Goal: Task Accomplishment & Management: Manage account settings

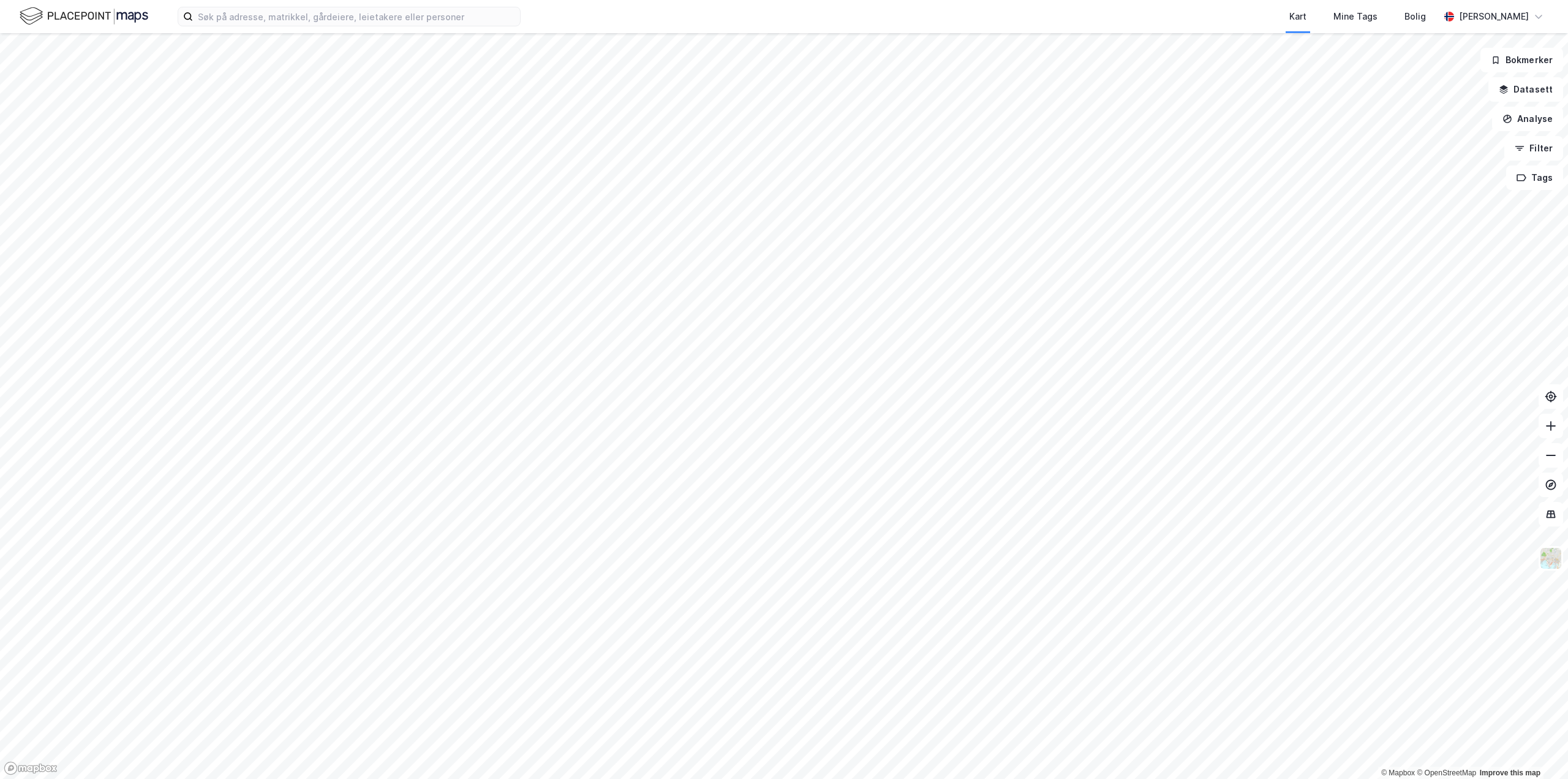
click at [99, 21] on img at bounding box center [84, 16] width 129 height 22
click at [1491, 16] on div "[PERSON_NAME]" at bounding box center [1494, 16] width 70 height 15
click at [1491, 72] on div "Logg ut" at bounding box center [1469, 75] width 159 height 30
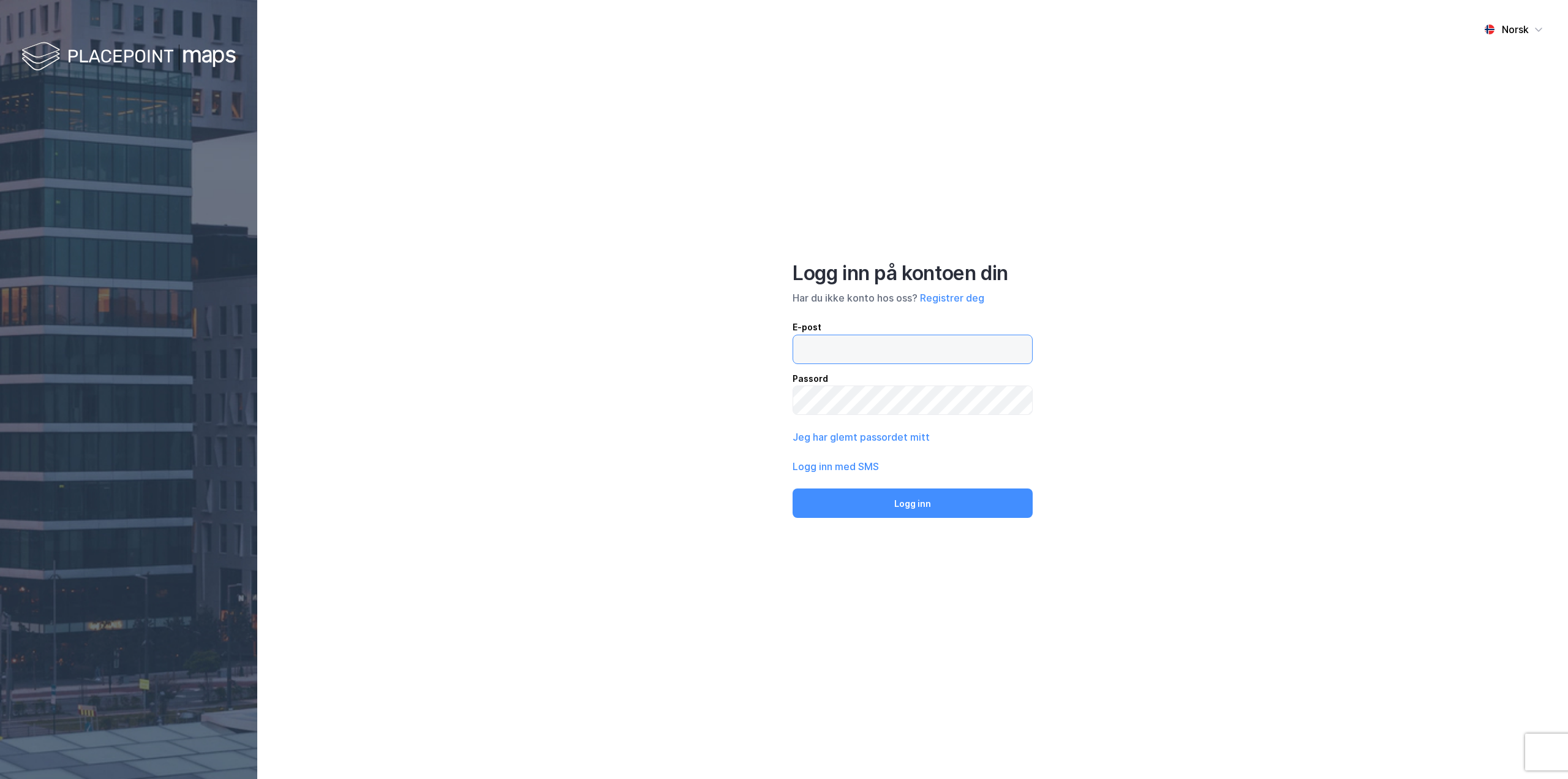
click at [879, 356] on input "email" at bounding box center [912, 349] width 239 height 28
type input "[EMAIL_ADDRESS][DOMAIN_NAME]"
click at [793, 488] on button "Logg inn" at bounding box center [912, 503] width 240 height 30
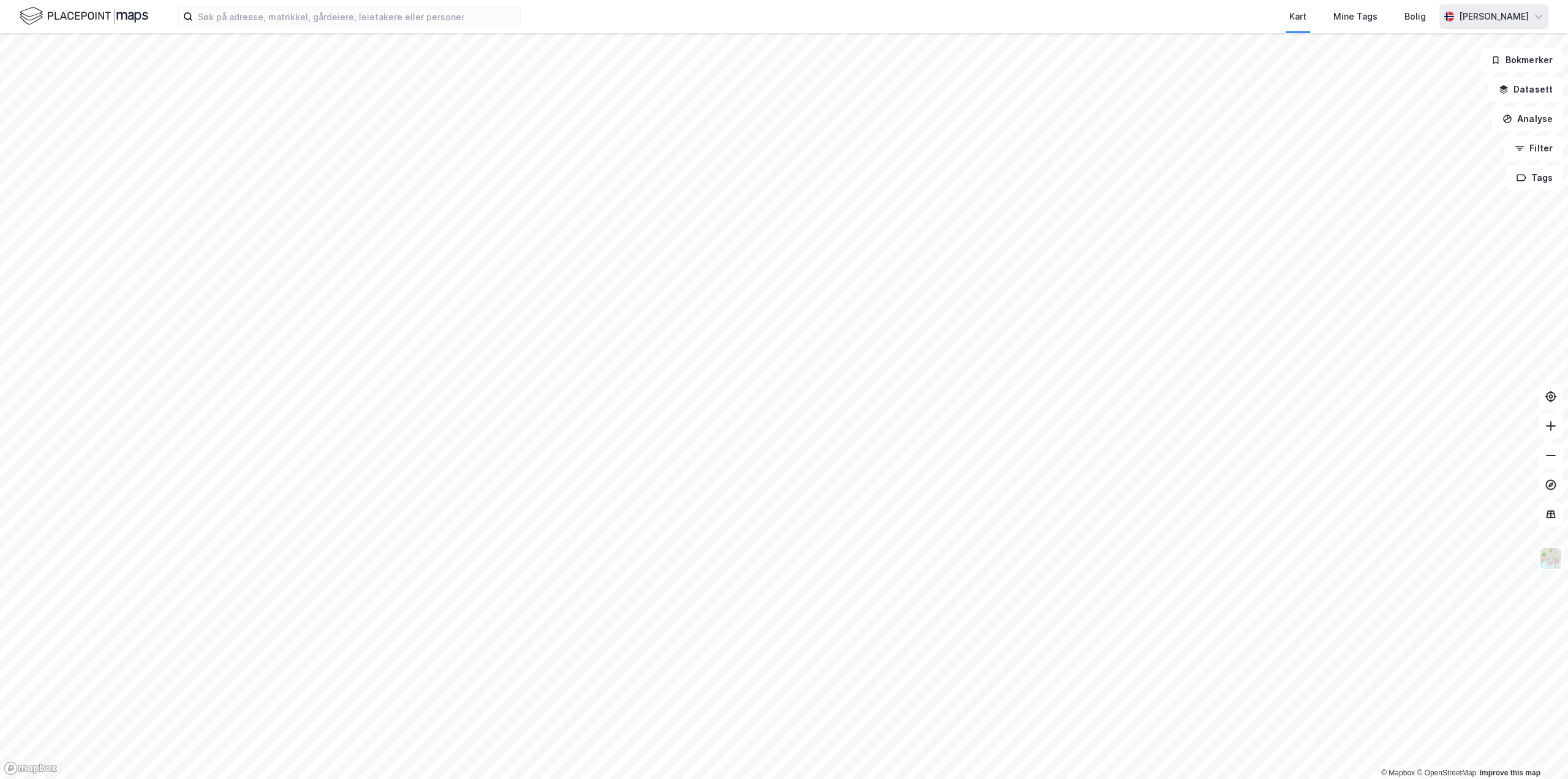
click at [1522, 12] on div "[PERSON_NAME]" at bounding box center [1494, 16] width 70 height 15
click at [1506, 79] on div "Logg ut" at bounding box center [1469, 75] width 159 height 30
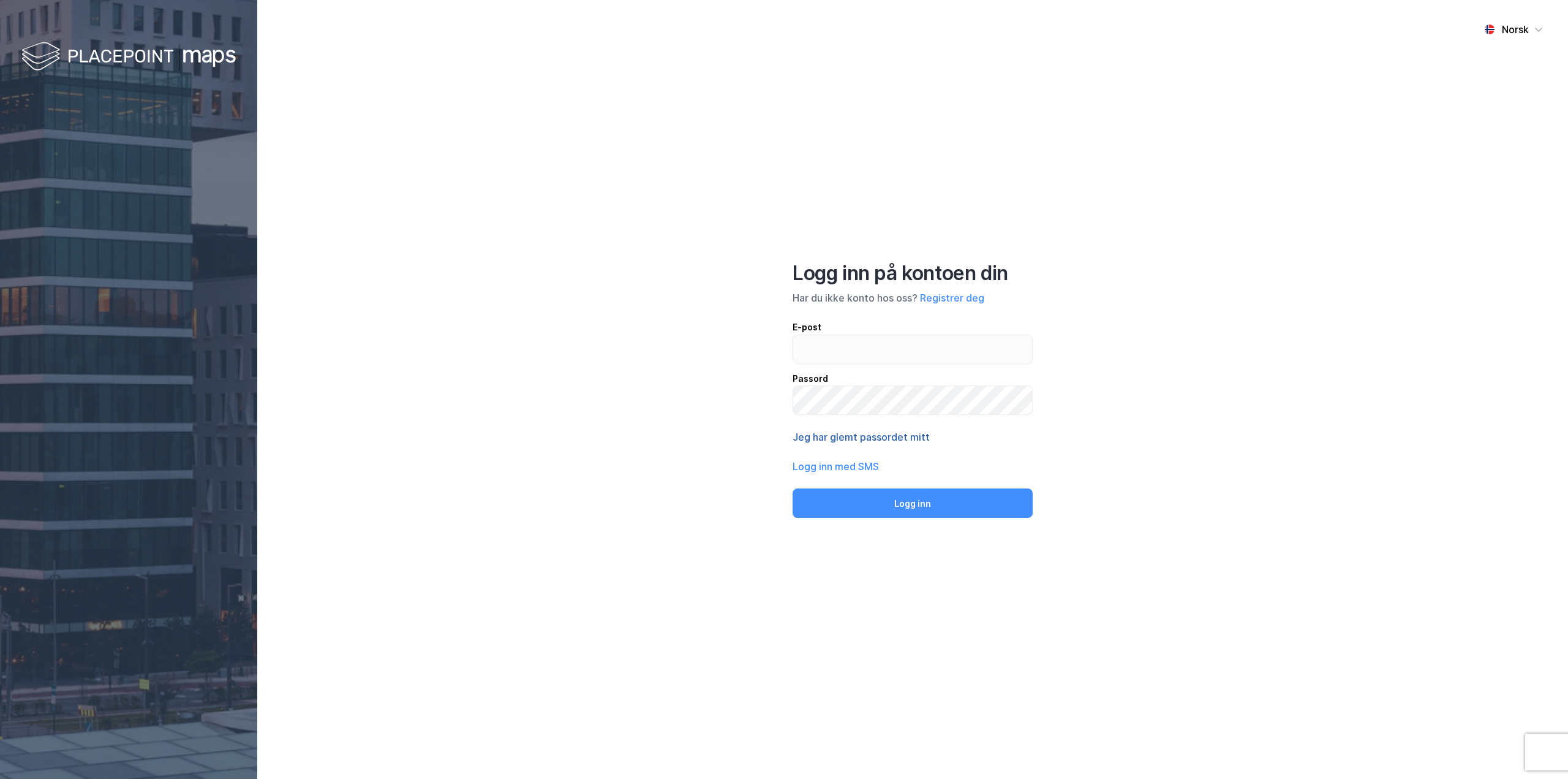
click at [861, 441] on button "Jeg har glemt passordet mitt" at bounding box center [861, 437] width 138 height 15
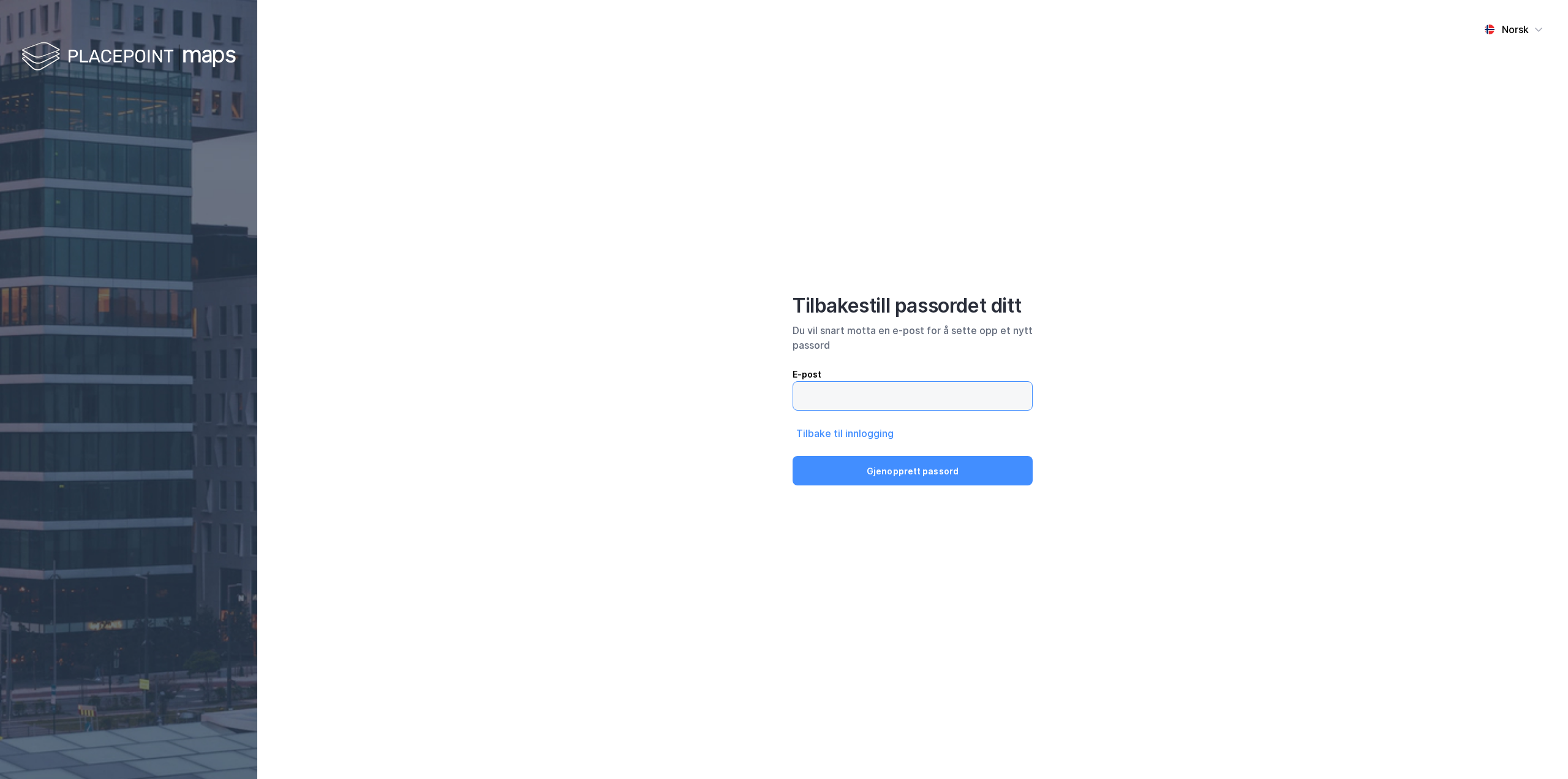
click at [860, 399] on input "email" at bounding box center [912, 396] width 239 height 28
type input "[EMAIL_ADDRESS][DOMAIN_NAME]"
click at [894, 467] on button "Gjenopprett passord" at bounding box center [912, 471] width 240 height 30
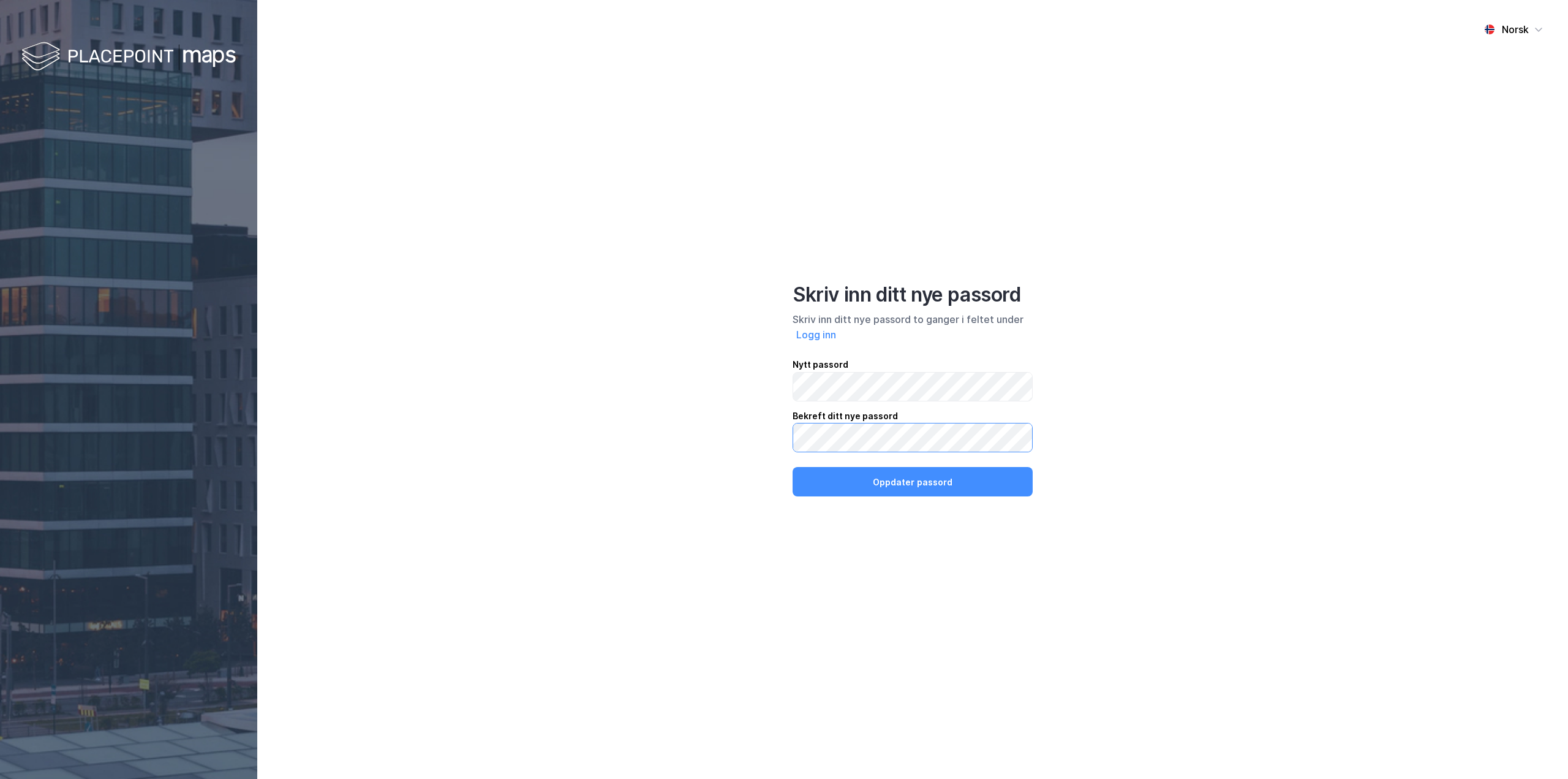
click at [762, 438] on div "Norsk Skriv inn ditt nye passord Skriv inn ditt nye passord to ganger i feltet …" at bounding box center [912, 390] width 1311 height 779
click at [811, 460] on div "Nytt passord Bekreft ditt nye passord Oppdater passord" at bounding box center [912, 428] width 240 height 140
click at [852, 474] on button "Oppdater passord" at bounding box center [912, 482] width 240 height 30
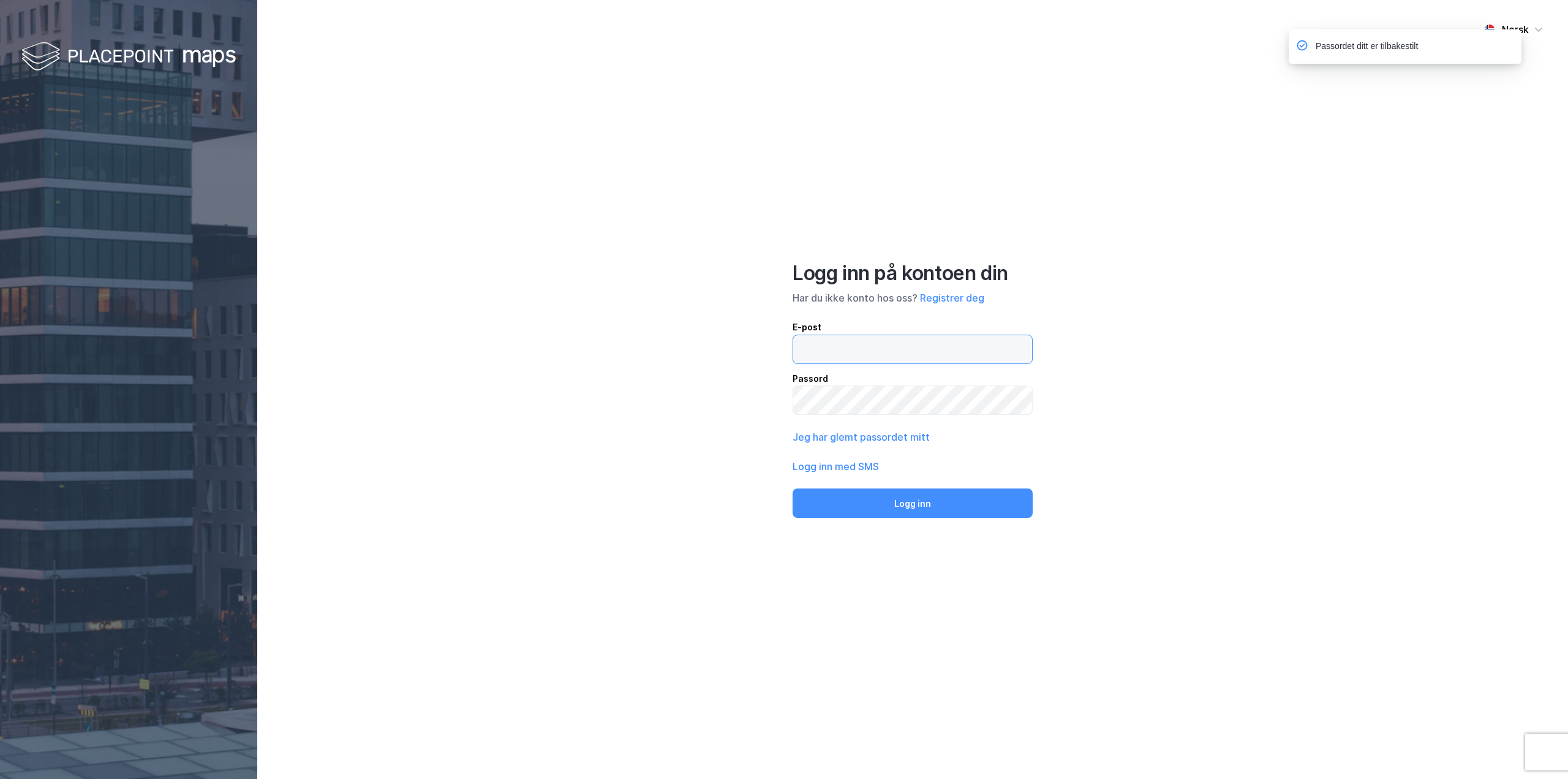
click at [929, 353] on input "email" at bounding box center [912, 349] width 239 height 28
type input "[EMAIL_ADDRESS][DOMAIN_NAME]"
click at [793, 488] on button "Logg inn" at bounding box center [912, 503] width 240 height 30
